Goal: Find specific page/section: Find specific page/section

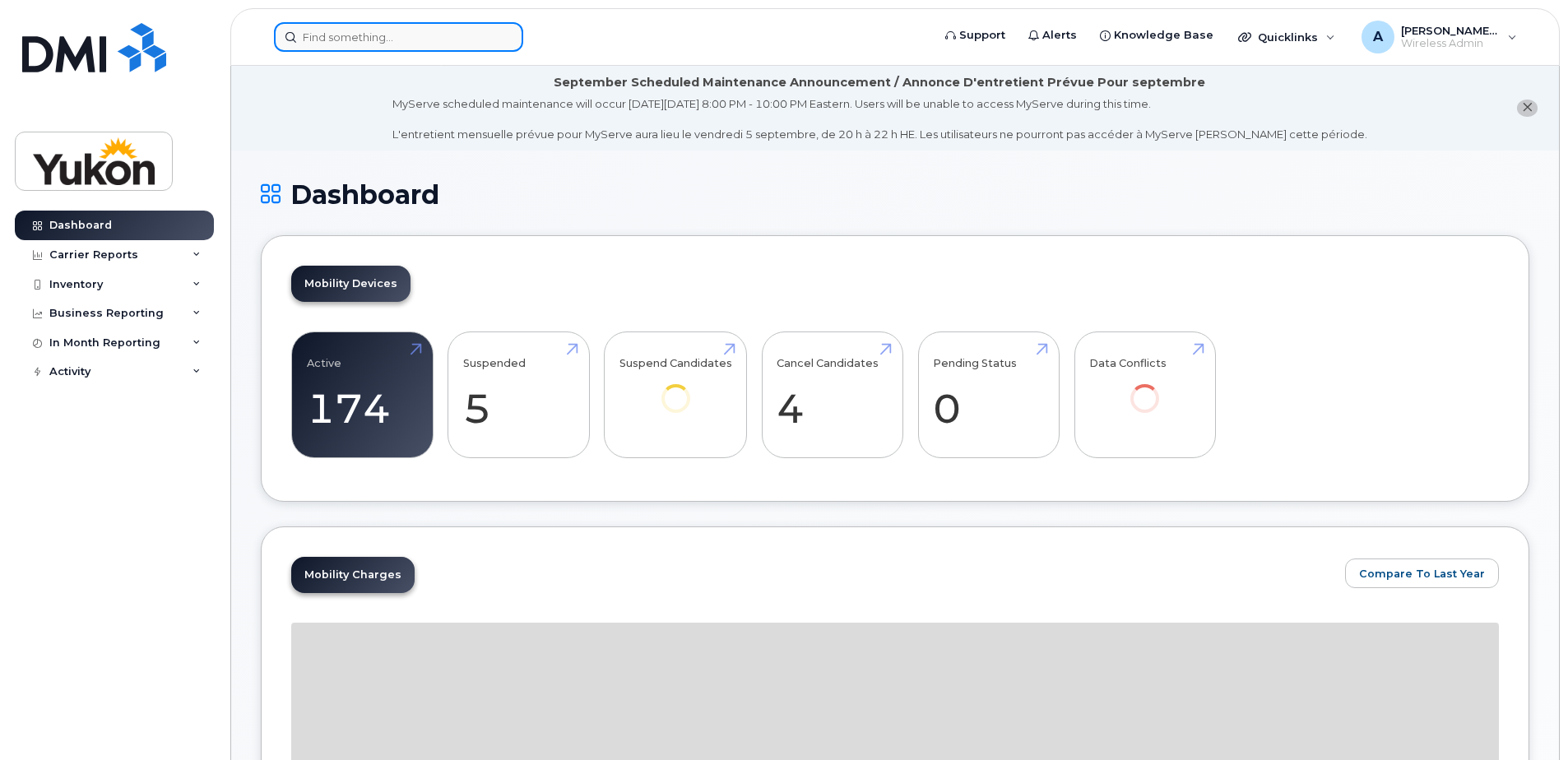
click at [337, 45] on input at bounding box center [398, 37] width 249 height 30
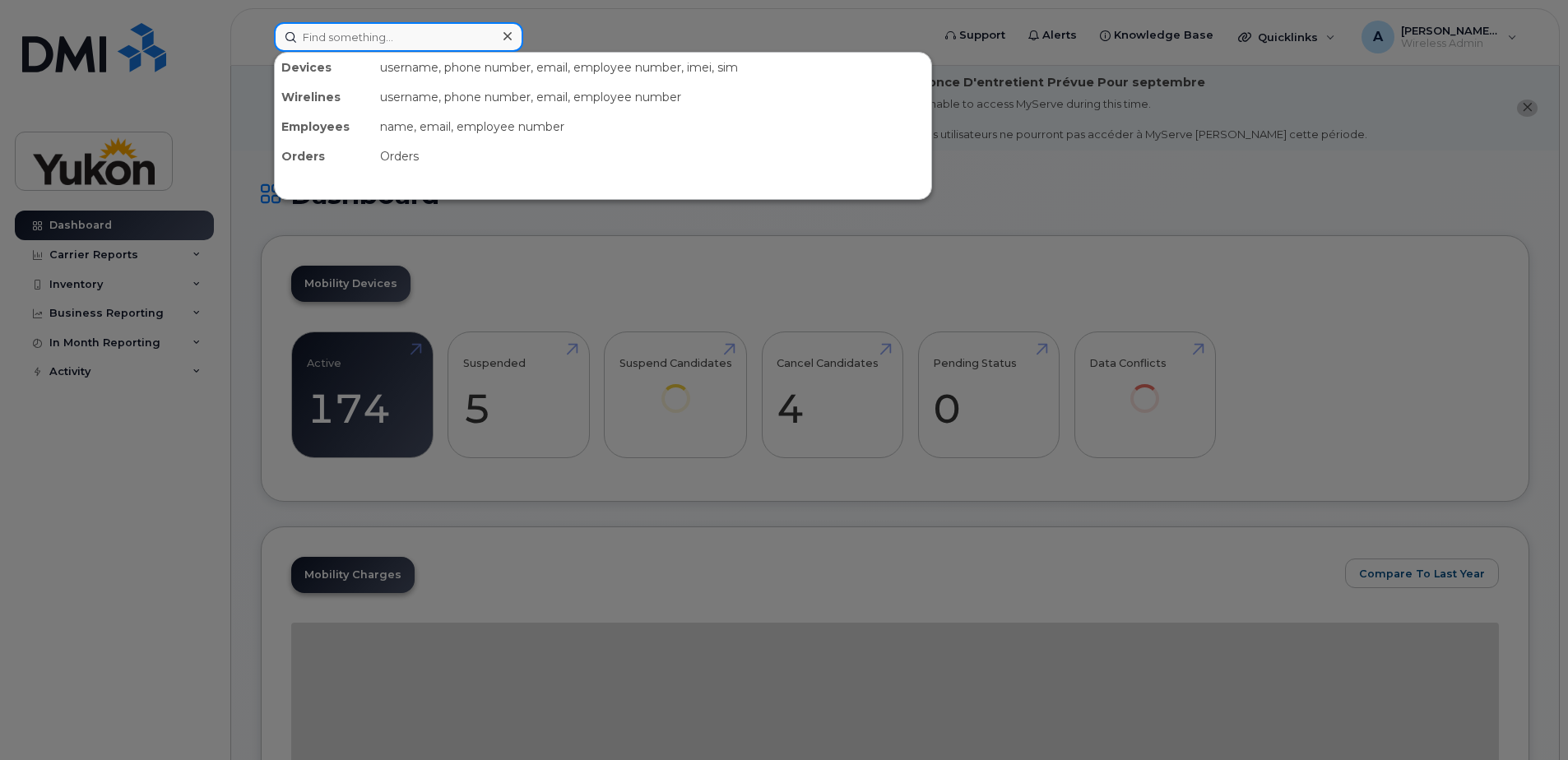
paste input "[PHONE_NUMBER]"
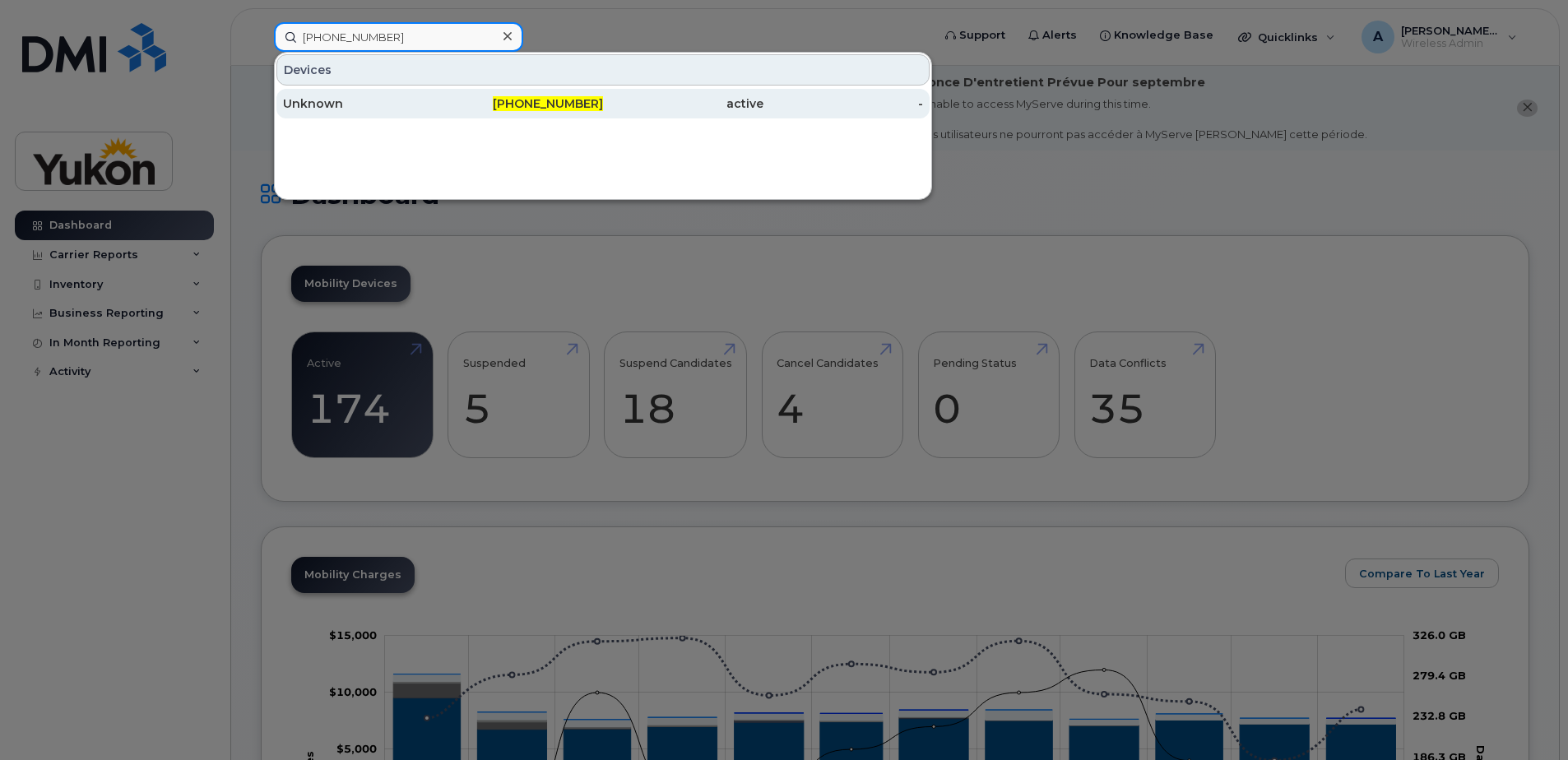
type input "[PHONE_NUMBER]"
click at [554, 108] on span "[PHONE_NUMBER]" at bounding box center [547, 103] width 110 height 15
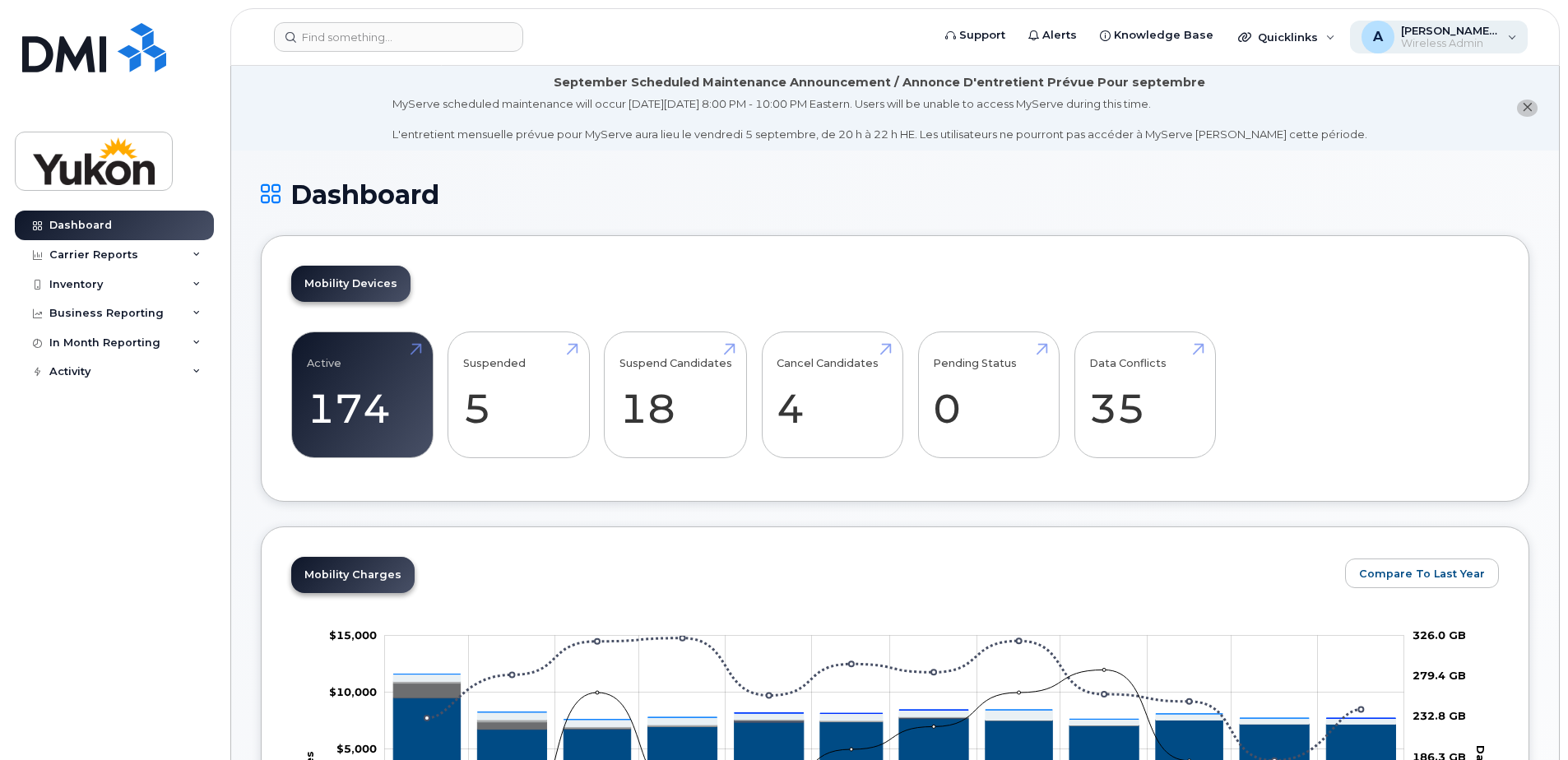
click at [1460, 30] on span "[PERSON_NAME].[PERSON_NAME]" at bounding box center [1450, 30] width 98 height 13
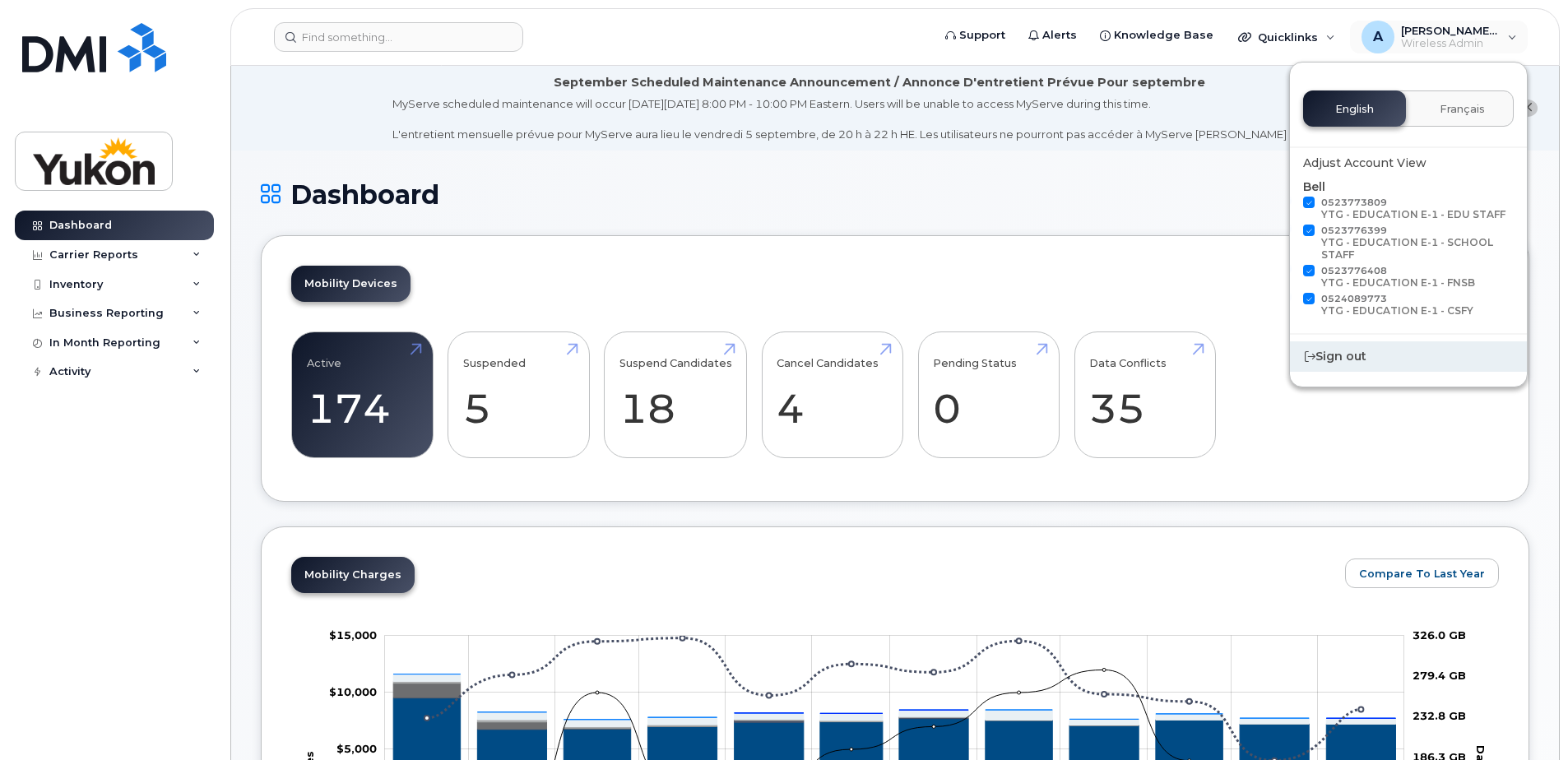
click at [1355, 353] on div "Sign out" at bounding box center [1408, 357] width 237 height 31
